Goal: Communication & Community: Answer question/provide support

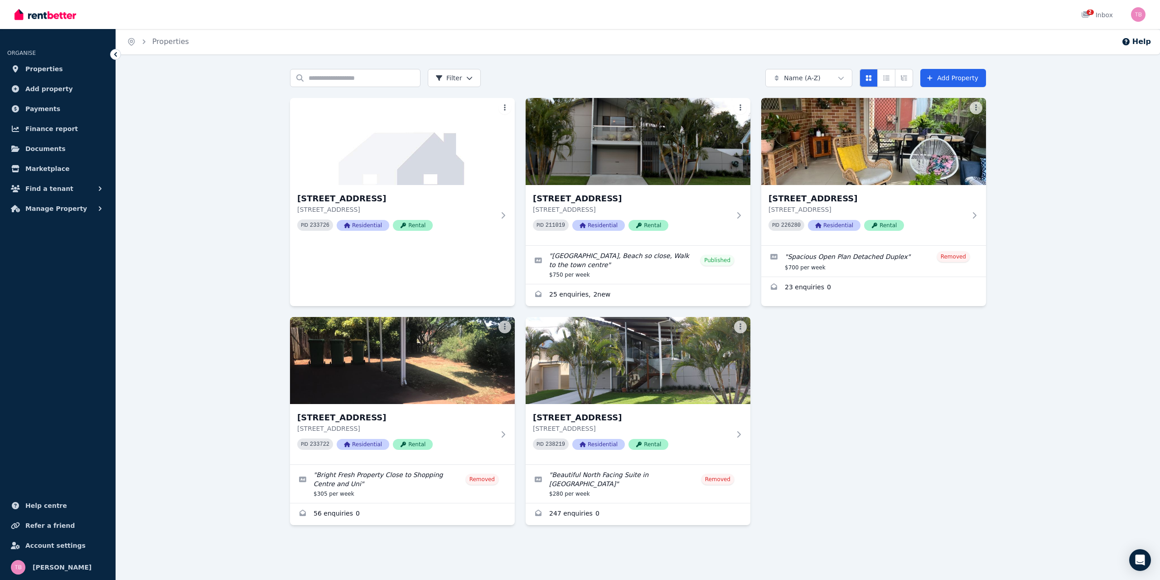
click at [672, 157] on img at bounding box center [638, 141] width 225 height 87
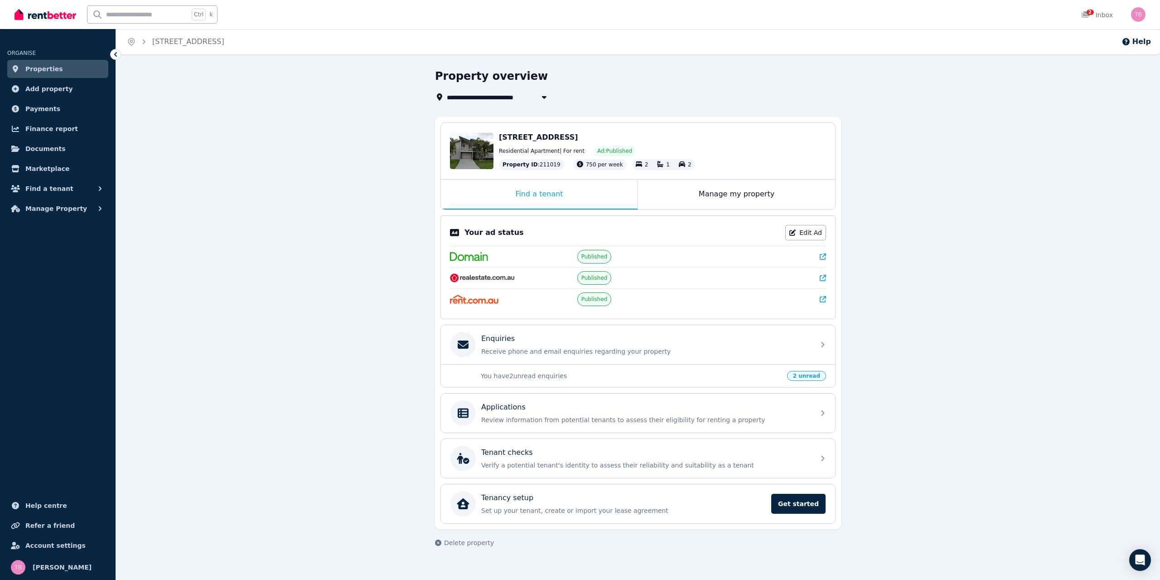
click at [590, 343] on div "Enquiries Receive phone and email enquiries regarding your property" at bounding box center [645, 344] width 328 height 23
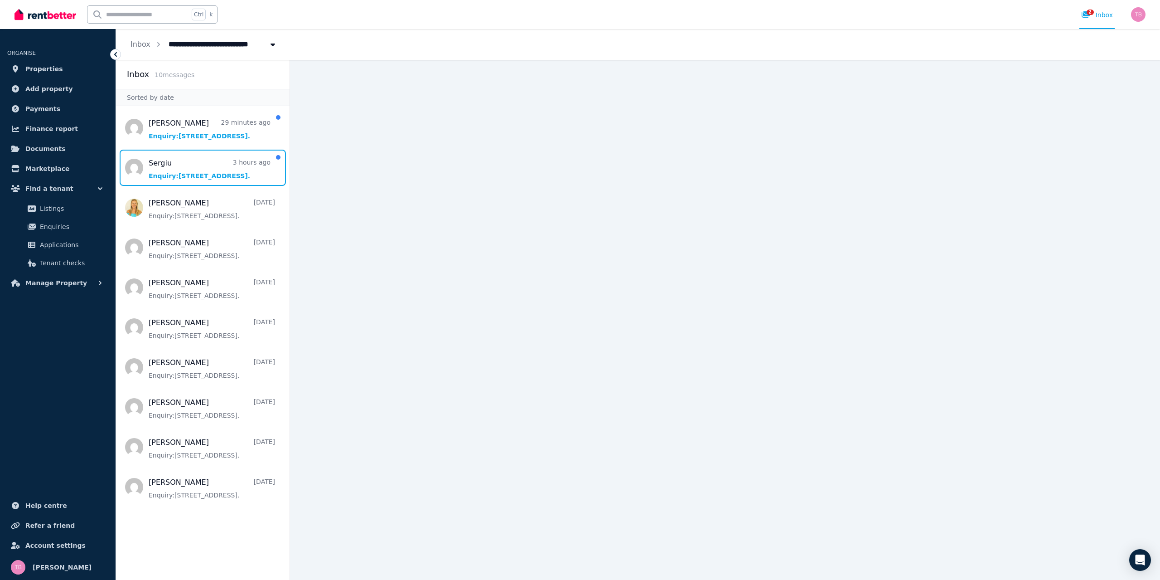
click at [193, 175] on span "Message list" at bounding box center [203, 168] width 174 height 36
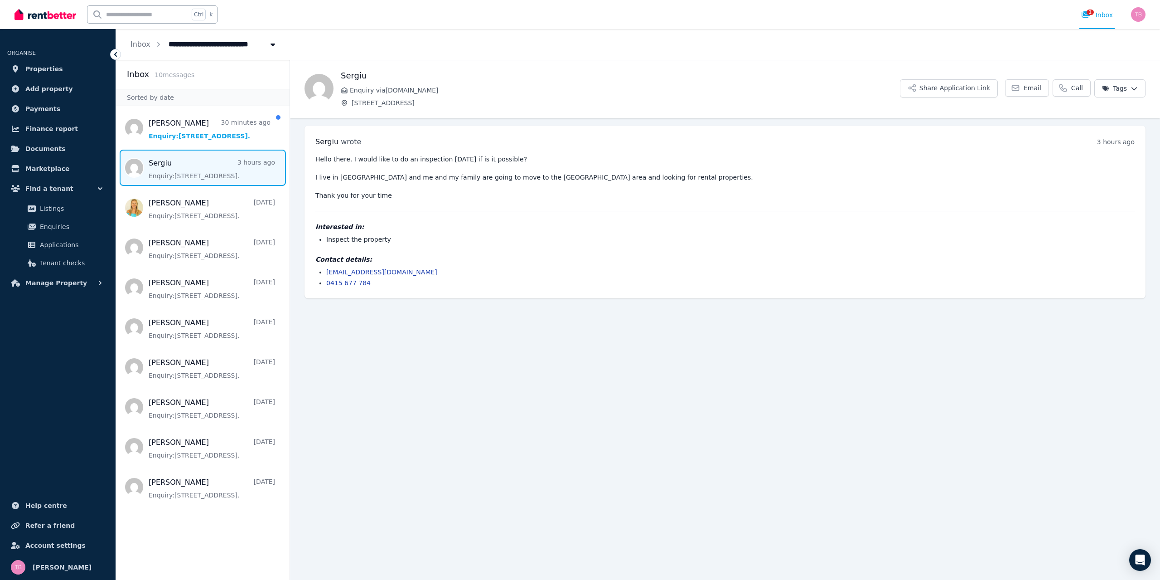
click at [374, 270] on link "[EMAIL_ADDRESS][DOMAIN_NAME]" at bounding box center [381, 271] width 111 height 7
click at [196, 124] on span "Message list" at bounding box center [203, 128] width 174 height 36
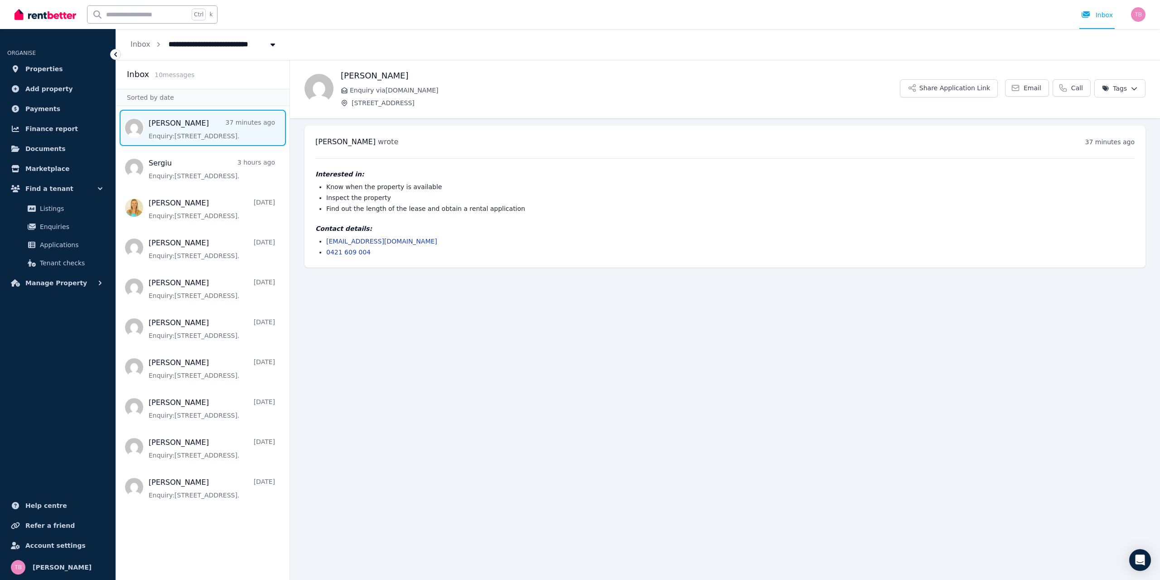
click at [406, 242] on link "[EMAIL_ADDRESS][DOMAIN_NAME]" at bounding box center [381, 240] width 111 height 7
